Goal: Task Accomplishment & Management: Manage account settings

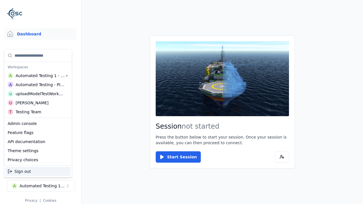
click at [38, 85] on div "Automated Testing - Playwright" at bounding box center [40, 85] width 49 height 6
click at [182, 102] on html "Support Dashboard Assets 3D Models Scenes Datasets Recordings Support Documenta…" at bounding box center [181, 102] width 363 height 204
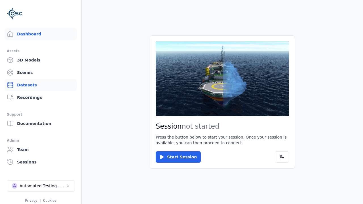
click at [41, 85] on link "Datasets" at bounding box center [41, 84] width 72 height 11
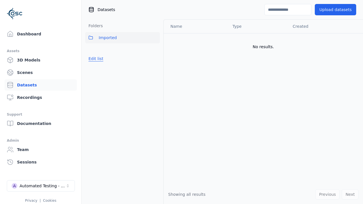
click at [95, 59] on button "Edit list" at bounding box center [96, 59] width 22 height 10
click at [100, 59] on link "Create folder" at bounding box center [101, 59] width 26 height 6
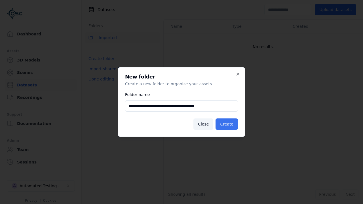
type input "**********"
click at [227, 124] on button "Create" at bounding box center [227, 124] width 22 height 11
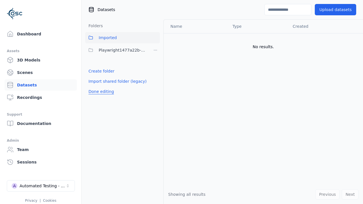
click at [100, 92] on button "Done editing" at bounding box center [101, 91] width 32 height 10
click at [95, 71] on button "Edit list" at bounding box center [96, 71] width 22 height 10
click at [155, 50] on html "Support Dashboard Assets 3D Models Scenes Datasets Recordings Support Documenta…" at bounding box center [181, 102] width 363 height 204
click at [155, 71] on div "Share" at bounding box center [157, 70] width 38 height 9
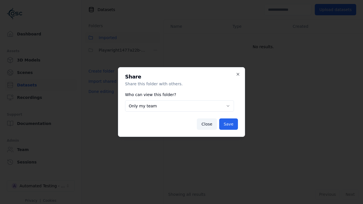
click at [180, 106] on button "Only my team" at bounding box center [179, 105] width 109 height 11
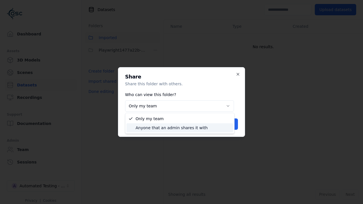
select select "****"
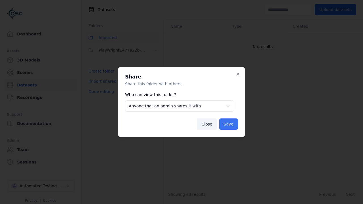
click at [229, 124] on button "Save" at bounding box center [228, 124] width 19 height 11
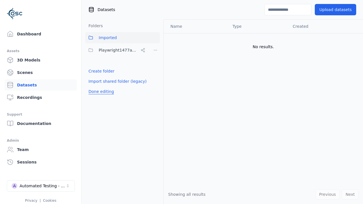
click at [100, 92] on button "Done editing" at bounding box center [101, 91] width 32 height 10
click at [41, 186] on div "Automated Testing - Playwright" at bounding box center [43, 186] width 46 height 6
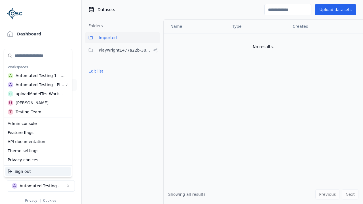
click at [38, 76] on div "Automated Testing 1 - Playwright" at bounding box center [40, 76] width 49 height 6
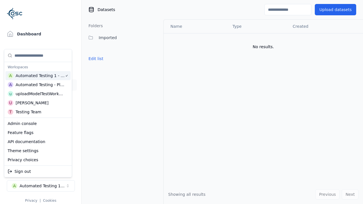
click at [182, 102] on html "Support Dashboard Assets 3D Models Scenes Datasets Recordings Support Documenta…" at bounding box center [181, 102] width 363 height 204
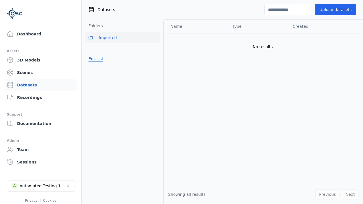
click at [95, 59] on button "Edit list" at bounding box center [96, 59] width 22 height 10
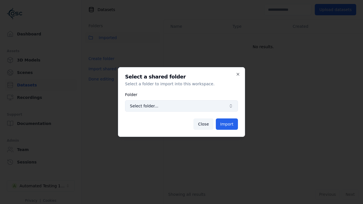
click at [182, 106] on span "Select folder..." at bounding box center [178, 106] width 96 height 6
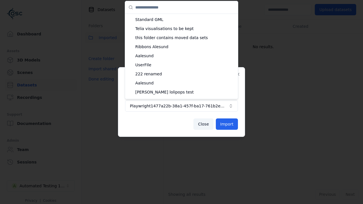
scroll to position [199, 0]
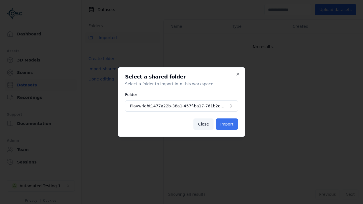
click at [228, 124] on button "Import" at bounding box center [227, 124] width 22 height 11
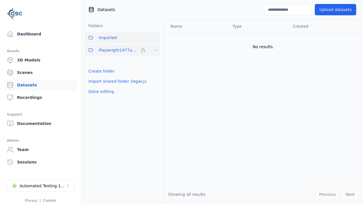
click at [116, 50] on span "Playwright1477a22b-38a1-457f-ba17-761b2e2be19e" at bounding box center [119, 50] width 40 height 7
click at [100, 92] on button "Done editing" at bounding box center [101, 91] width 32 height 10
click at [95, 71] on button "Edit list" at bounding box center [96, 71] width 22 height 10
click at [155, 50] on html "Support Dashboard Assets 3D Models Scenes Datasets Recordings Support Documenta…" at bounding box center [181, 102] width 363 height 204
click at [182, 102] on html "Support Dashboard Assets 3D Models Scenes Datasets Recordings Support Documenta…" at bounding box center [181, 102] width 363 height 204
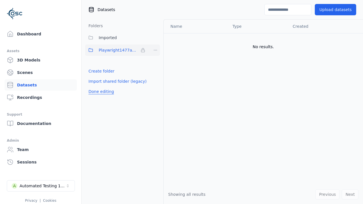
click at [100, 92] on button "Done editing" at bounding box center [101, 91] width 32 height 10
click at [41, 186] on div "Automated Testing 1 - Playwright" at bounding box center [43, 186] width 46 height 6
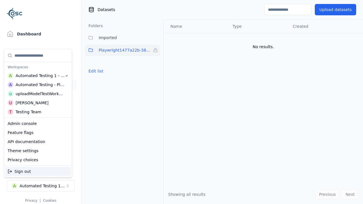
click at [38, 85] on div "Automated Testing - Playwright" at bounding box center [40, 85] width 49 height 6
click at [182, 102] on html "Support Dashboard Assets 3D Models Scenes Datasets Recordings Support Documenta…" at bounding box center [181, 102] width 363 height 204
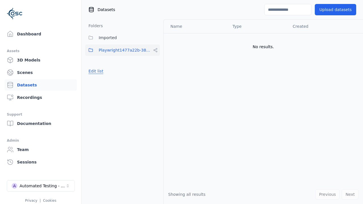
click at [95, 71] on button "Edit list" at bounding box center [96, 71] width 22 height 10
click at [155, 50] on html "Support Dashboard Assets 3D Models Scenes Datasets Recordings Support Documenta…" at bounding box center [181, 102] width 363 height 204
click at [155, 80] on div "Rename" at bounding box center [157, 79] width 38 height 9
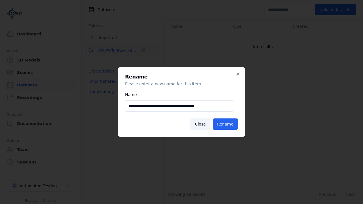
click at [180, 106] on input "**********" at bounding box center [179, 105] width 109 height 11
type input "**********"
click at [226, 124] on button "Rename" at bounding box center [225, 124] width 25 height 11
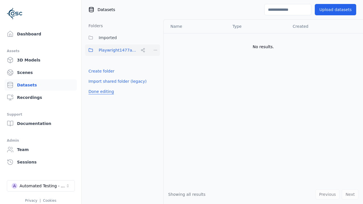
click at [100, 92] on button "Done editing" at bounding box center [101, 91] width 32 height 10
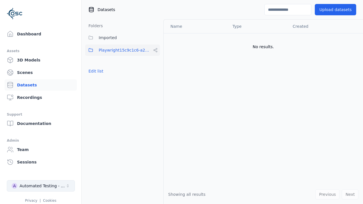
click at [41, 186] on div "Automated Testing - Playwright" at bounding box center [43, 186] width 46 height 6
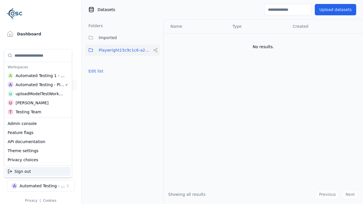
click at [38, 76] on div "Automated Testing 1 - Playwright" at bounding box center [40, 76] width 49 height 6
click at [182, 102] on html "Support Dashboard Assets 3D Models Scenes Datasets Recordings Support Documenta…" at bounding box center [181, 102] width 363 height 204
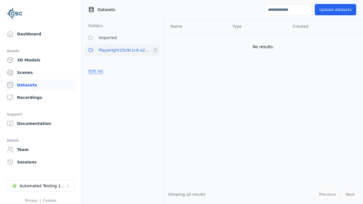
click at [95, 71] on button "Edit list" at bounding box center [96, 71] width 22 height 10
click at [155, 50] on html "Support Dashboard Assets 3D Models Scenes Datasets Recordings Support Documenta…" at bounding box center [181, 102] width 363 height 204
click at [155, 62] on div "Remove" at bounding box center [155, 61] width 33 height 9
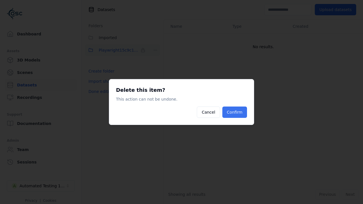
click at [235, 112] on button "Confirm" at bounding box center [234, 112] width 25 height 11
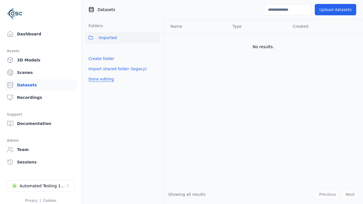
click at [100, 79] on button "Done editing" at bounding box center [101, 79] width 32 height 10
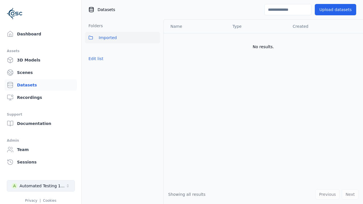
click at [41, 186] on div "Automated Testing 1 - Playwright" at bounding box center [43, 186] width 46 height 6
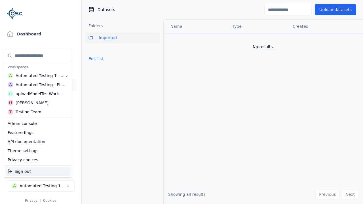
click at [38, 85] on div "Automated Testing - Playwright" at bounding box center [40, 85] width 49 height 6
click at [182, 102] on html "Support Dashboard Assets 3D Models Scenes Datasets Recordings Support Documenta…" at bounding box center [181, 102] width 363 height 204
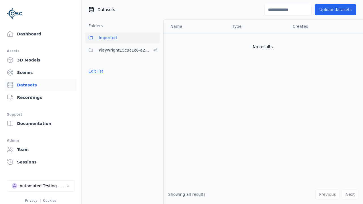
click at [95, 71] on button "Edit list" at bounding box center [96, 71] width 22 height 10
click at [155, 50] on html "Support Dashboard Assets 3D Models Scenes Datasets Recordings Support Documenta…" at bounding box center [181, 102] width 363 height 204
click at [155, 71] on div "Share" at bounding box center [157, 70] width 38 height 9
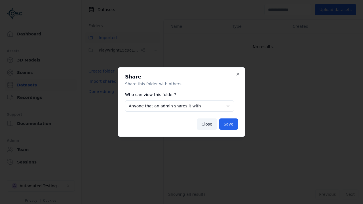
click at [180, 106] on button "Anyone that an admin shares it with" at bounding box center [179, 105] width 109 height 11
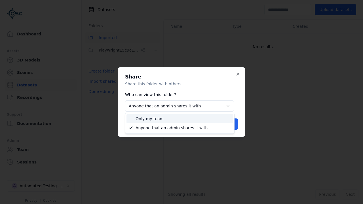
select select "*****"
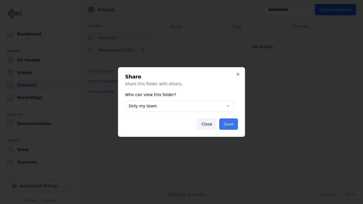
click at [229, 124] on button "Save" at bounding box center [228, 124] width 19 height 11
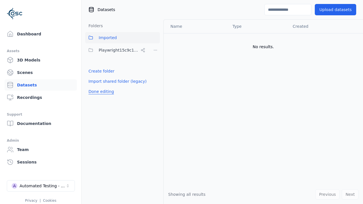
click at [100, 92] on button "Done editing" at bounding box center [101, 91] width 32 height 10
click at [95, 71] on button "Edit list" at bounding box center [96, 71] width 22 height 10
